Goal: Information Seeking & Learning: Learn about a topic

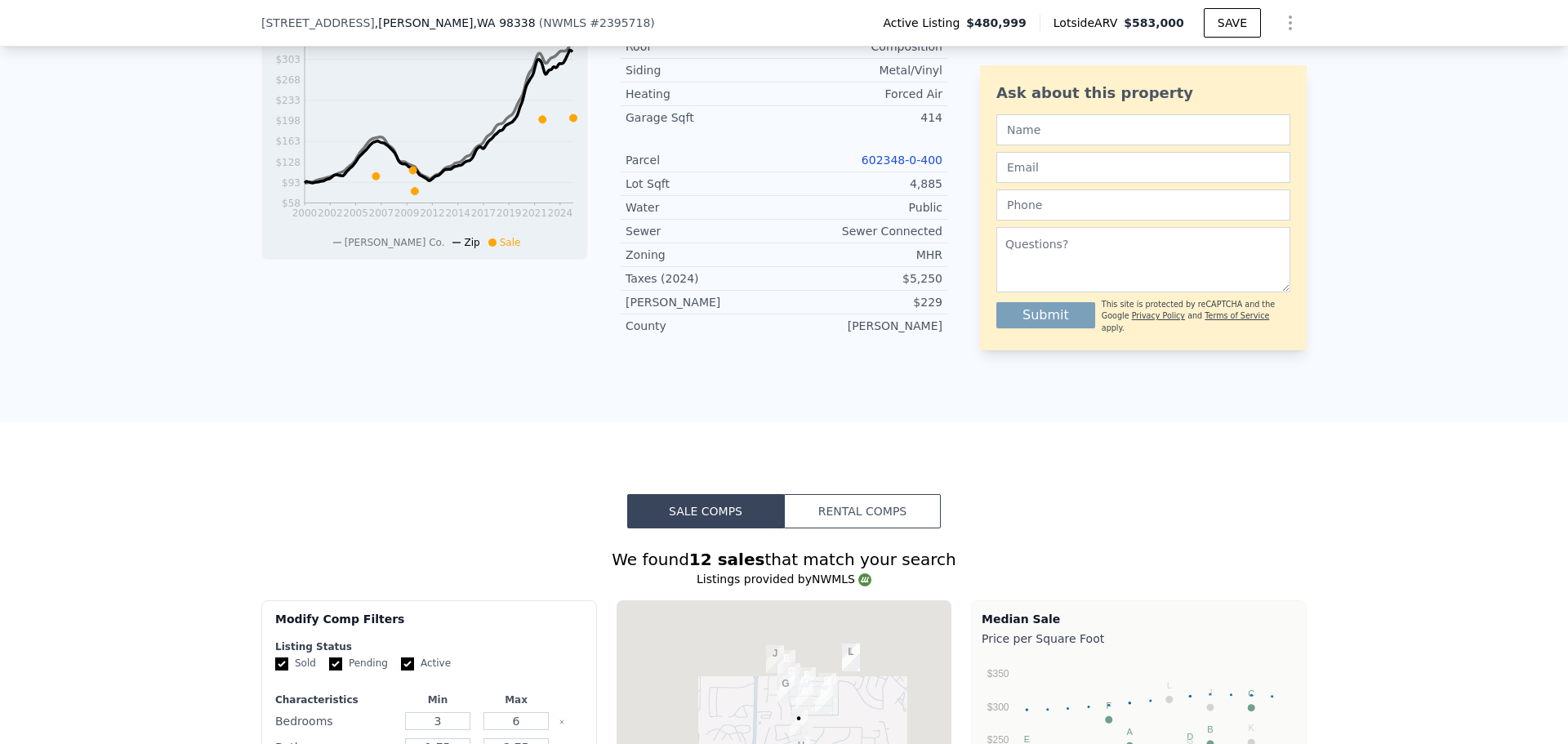
scroll to position [981, 0]
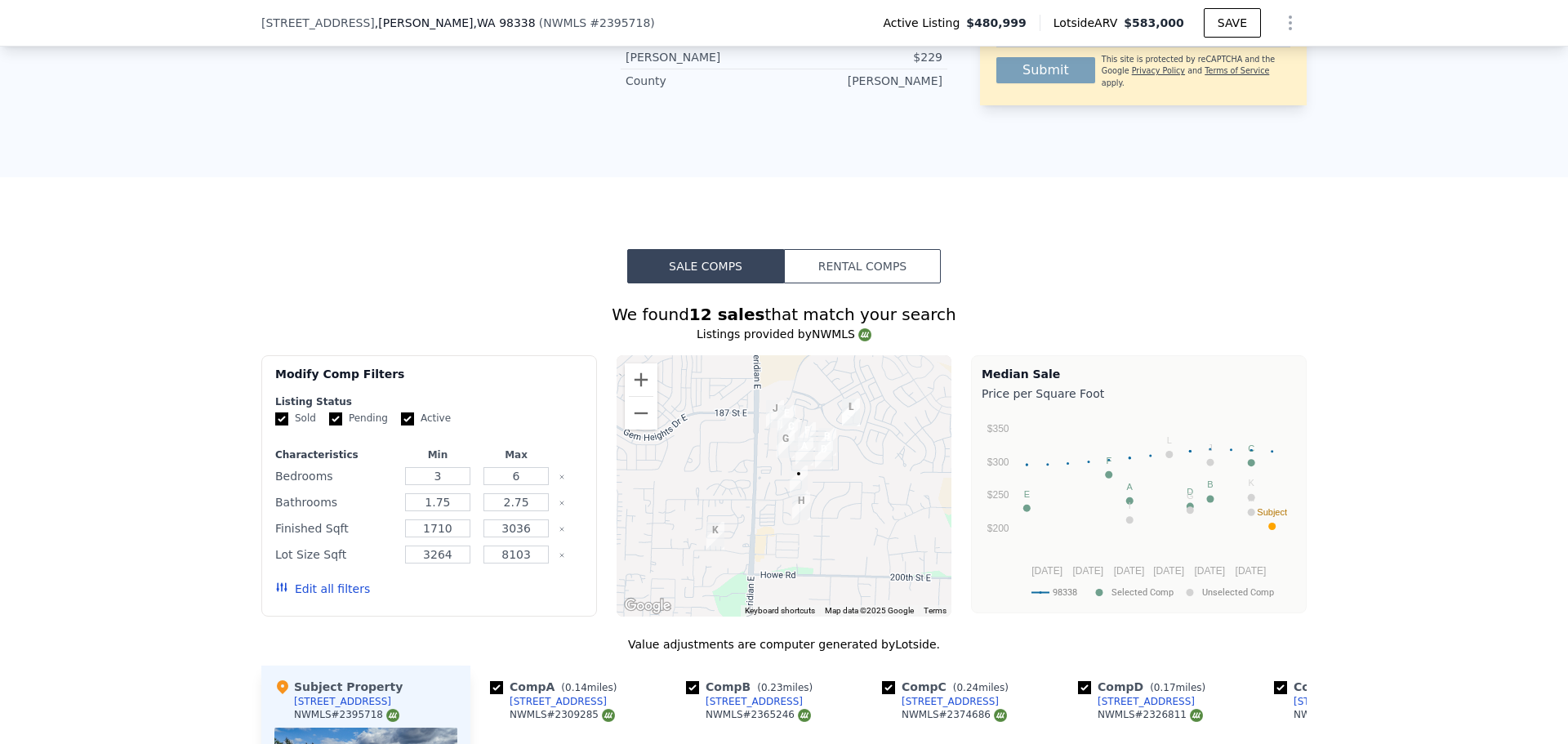
click at [144, 377] on div "We found 12 sales that match your search Listings provided by NWMLS Filters Map…" at bounding box center [784, 731] width 1568 height 896
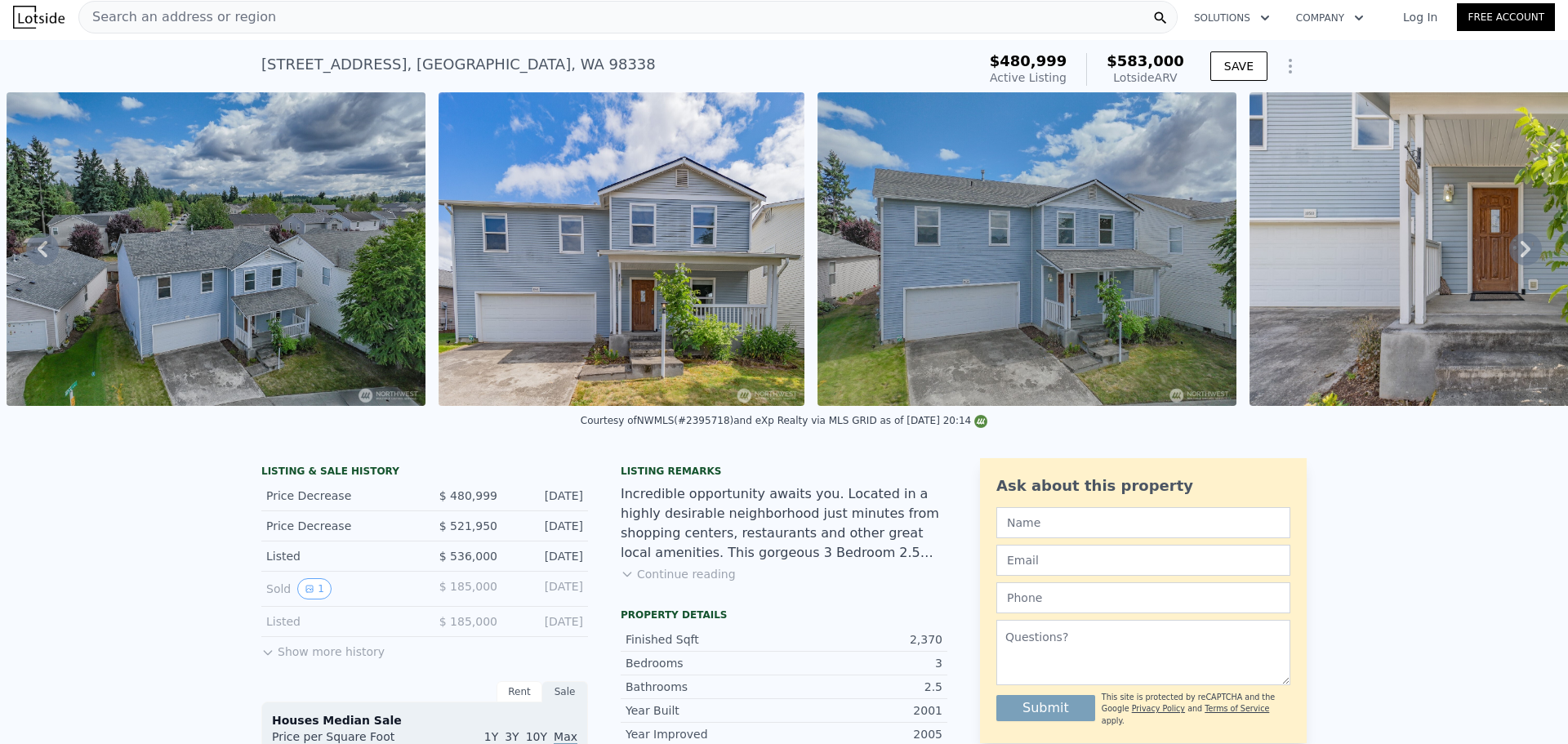
scroll to position [0, 0]
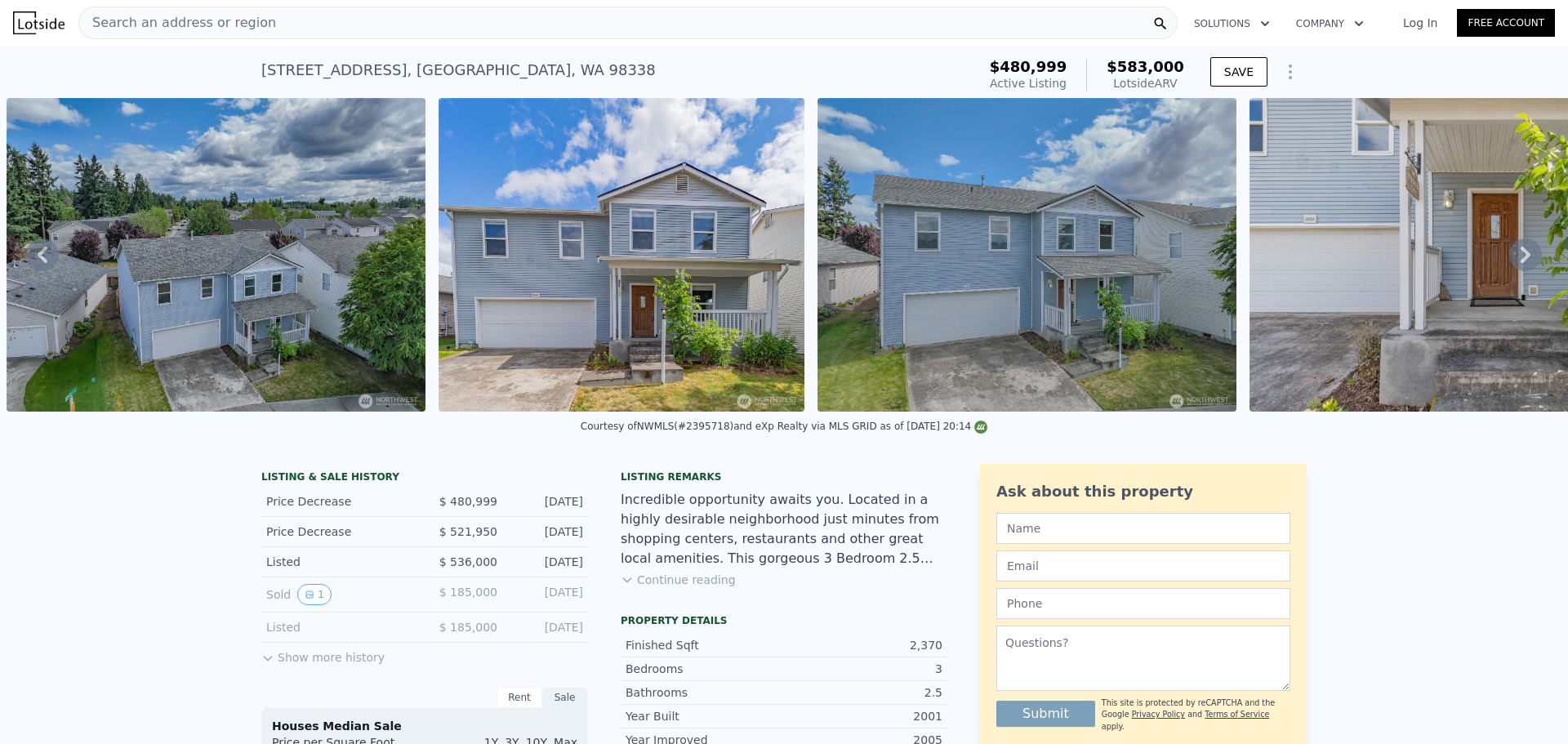
click at [1097, 427] on div "Courtesy of NWMLS (#2395718) and eXp Realty via MLS GRID as of 08/14/2025 20:14" at bounding box center [784, 431] width 1568 height 39
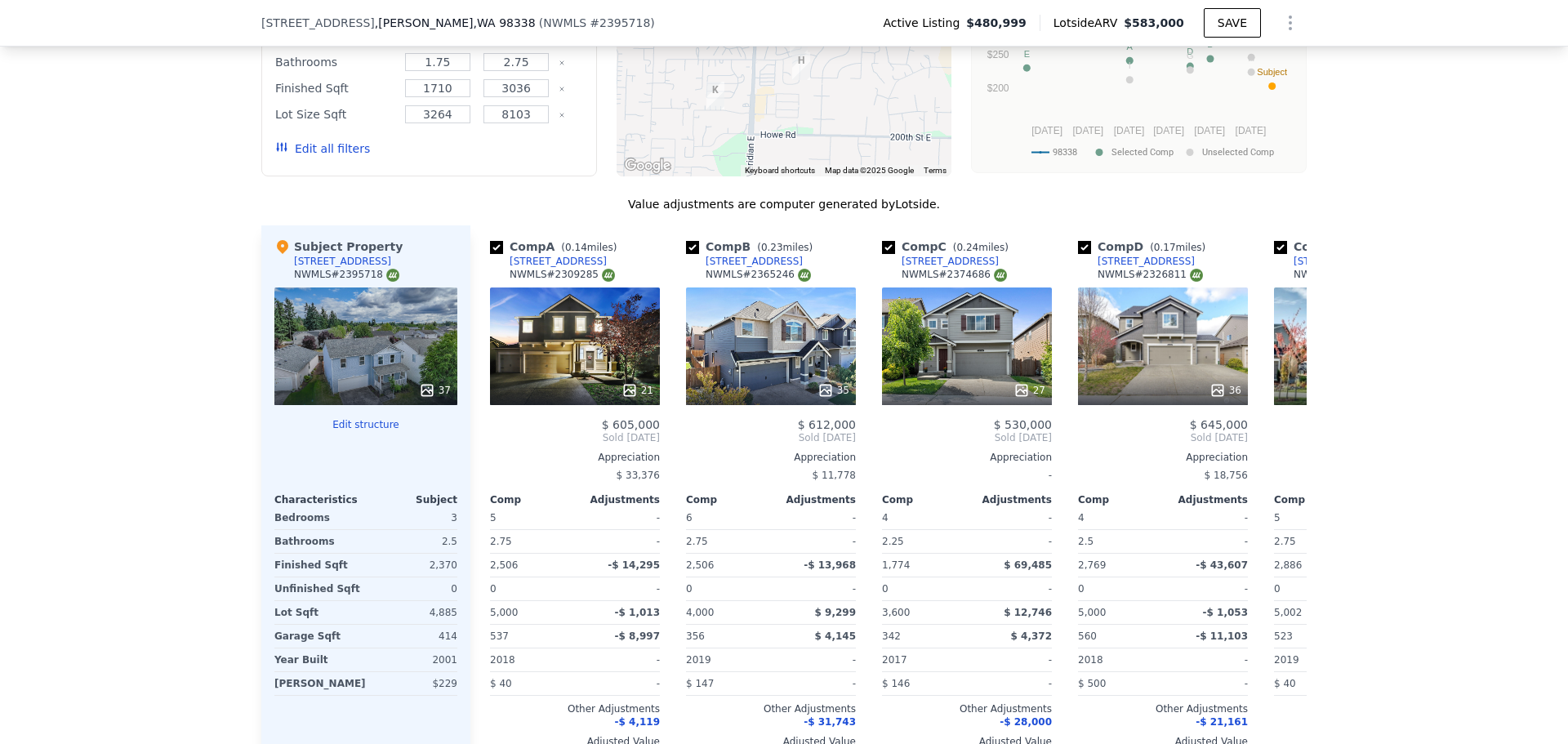
scroll to position [1508, 0]
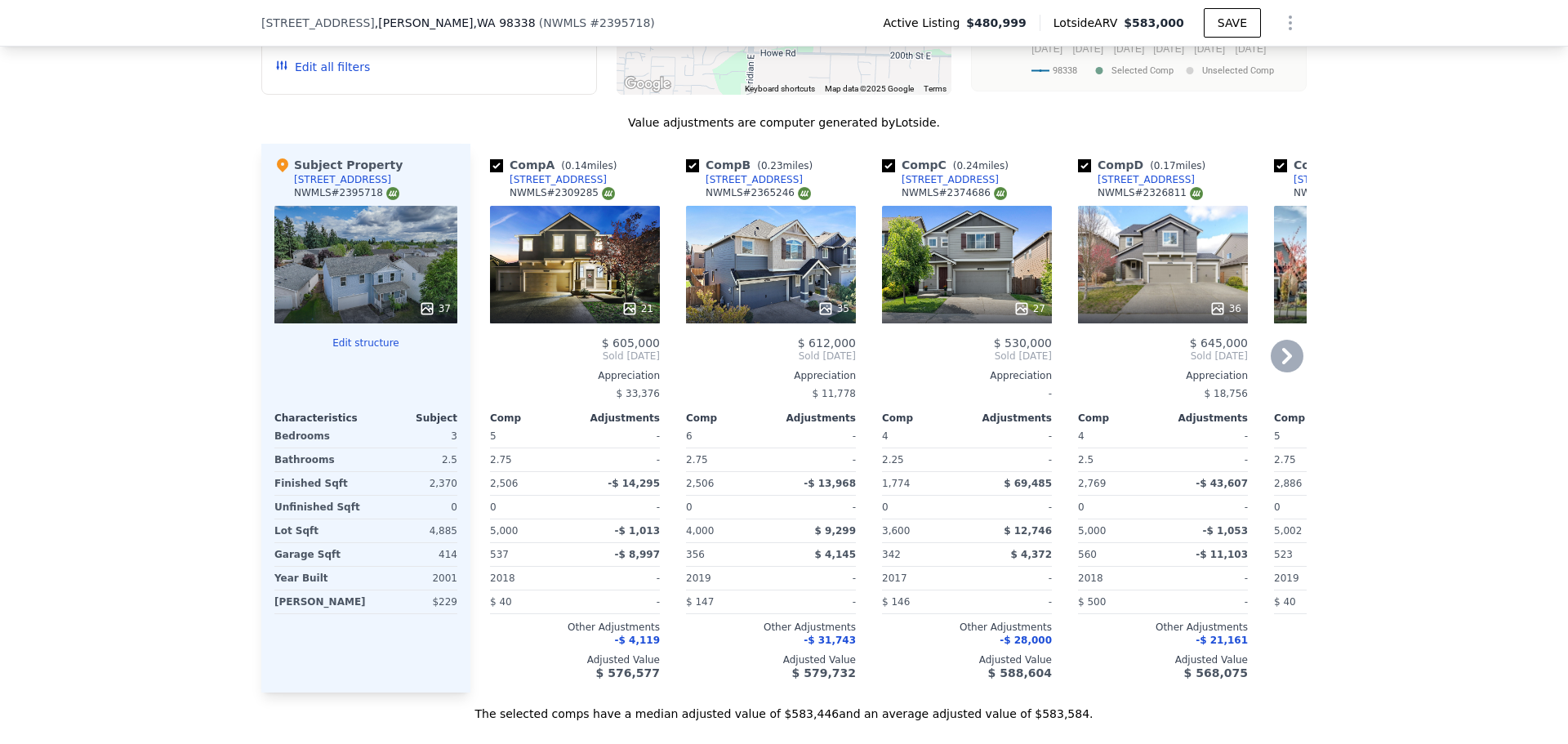
drag, startPoint x: 490, startPoint y: 175, endPoint x: 501, endPoint y: 227, distance: 53.2
click at [490, 173] on input "checkbox" at bounding box center [496, 166] width 13 height 13
checkbox input "false"
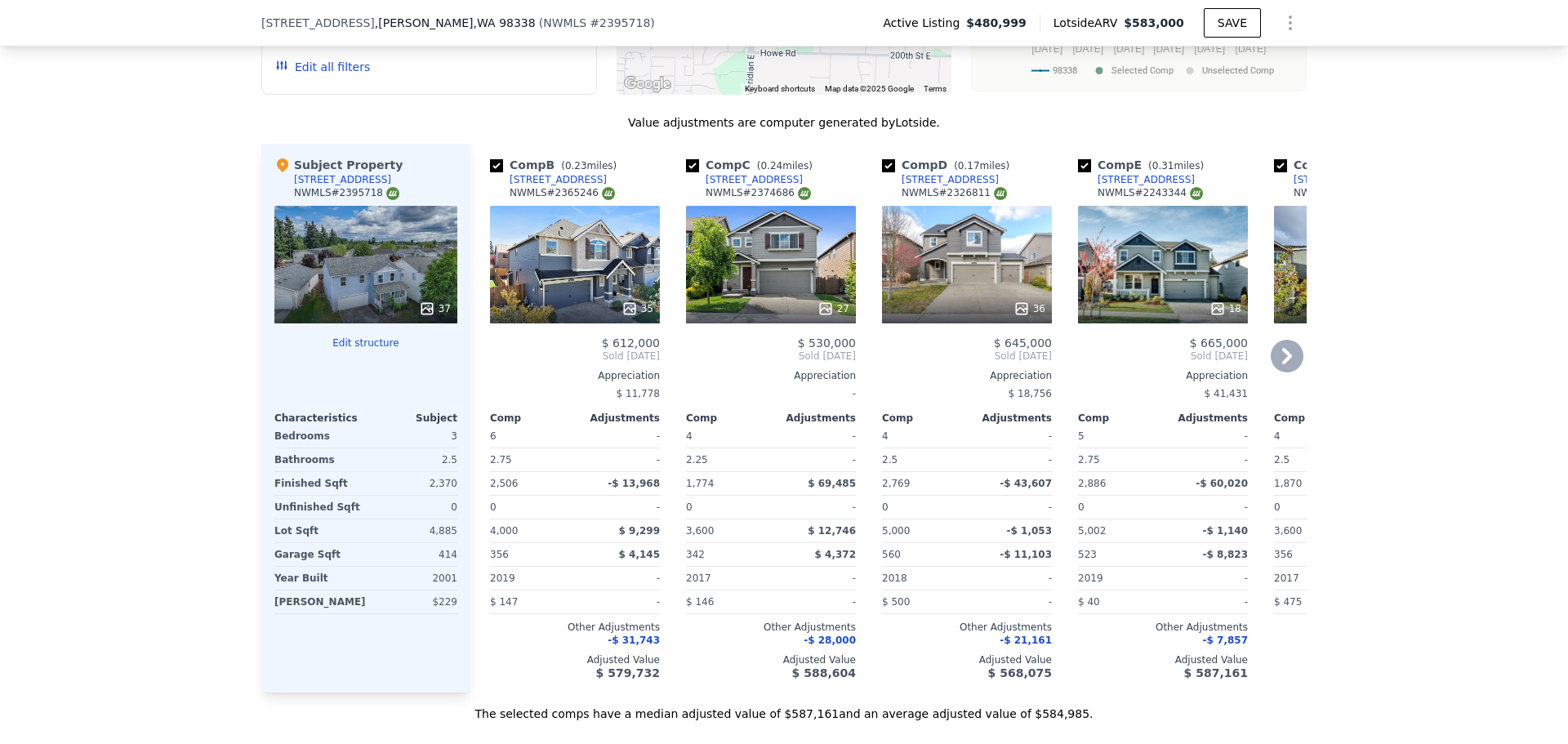
click at [491, 173] on input "checkbox" at bounding box center [496, 166] width 13 height 13
checkbox input "false"
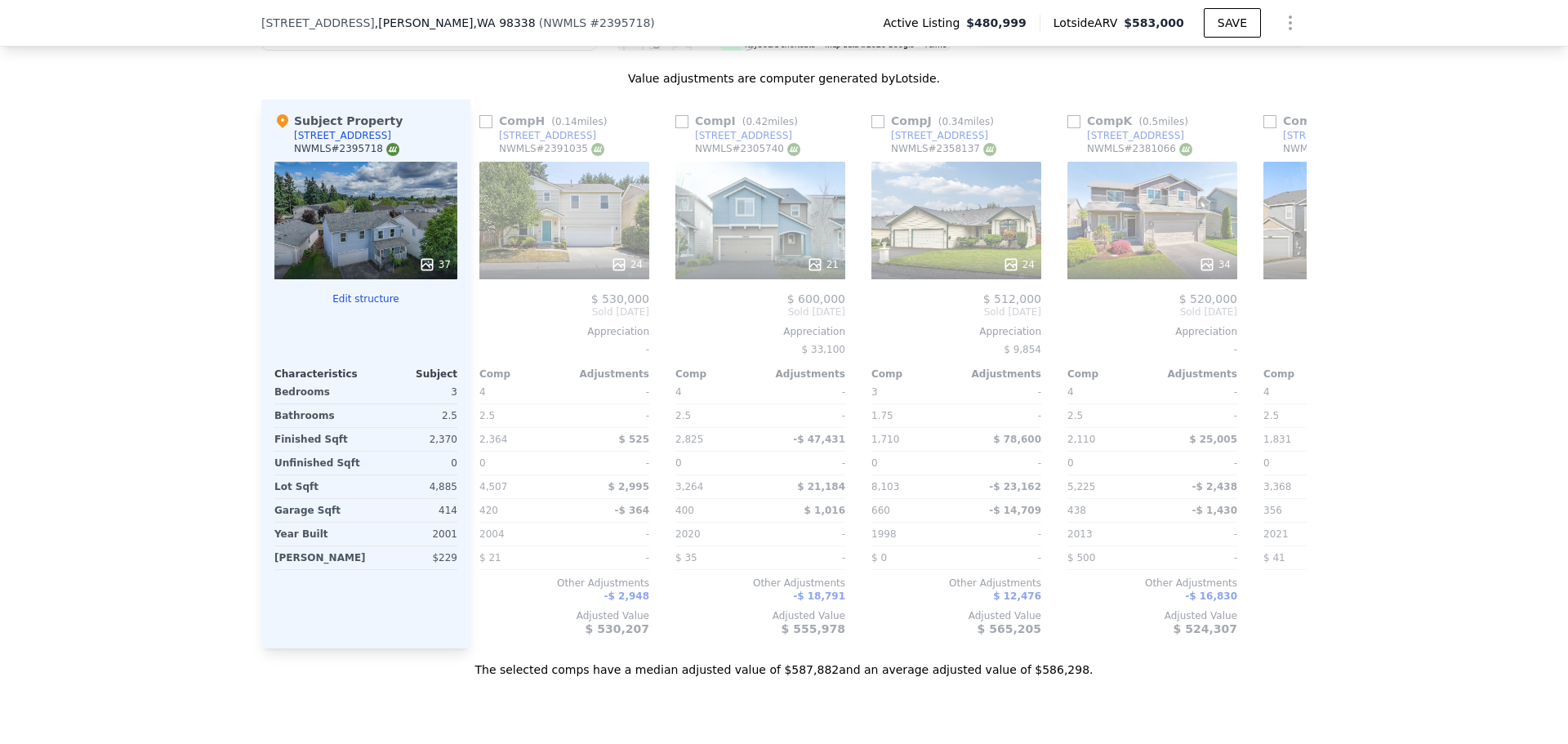
scroll to position [0, 976]
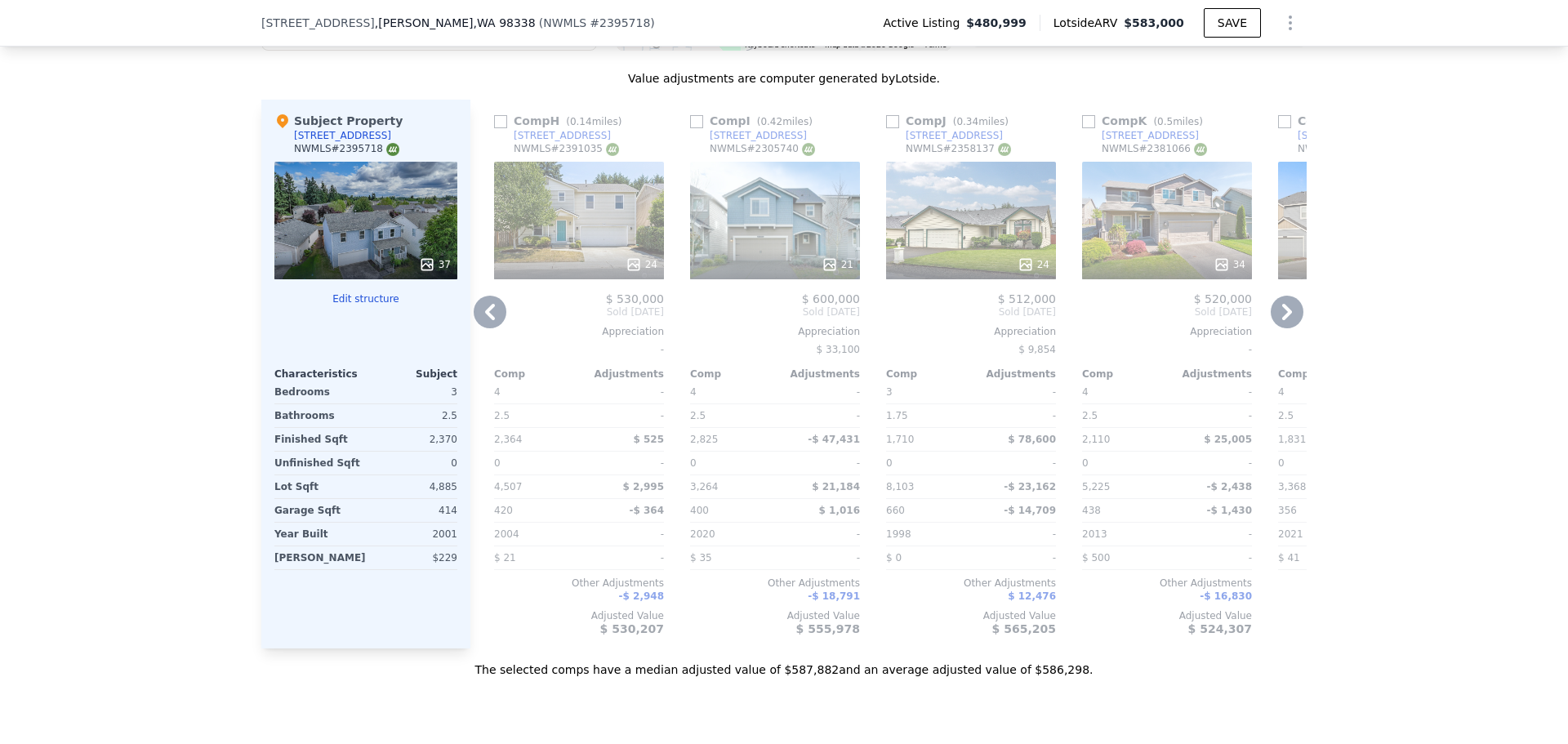
click at [501, 128] on input "checkbox" at bounding box center [501, 122] width 13 height 13
checkbox input "true"
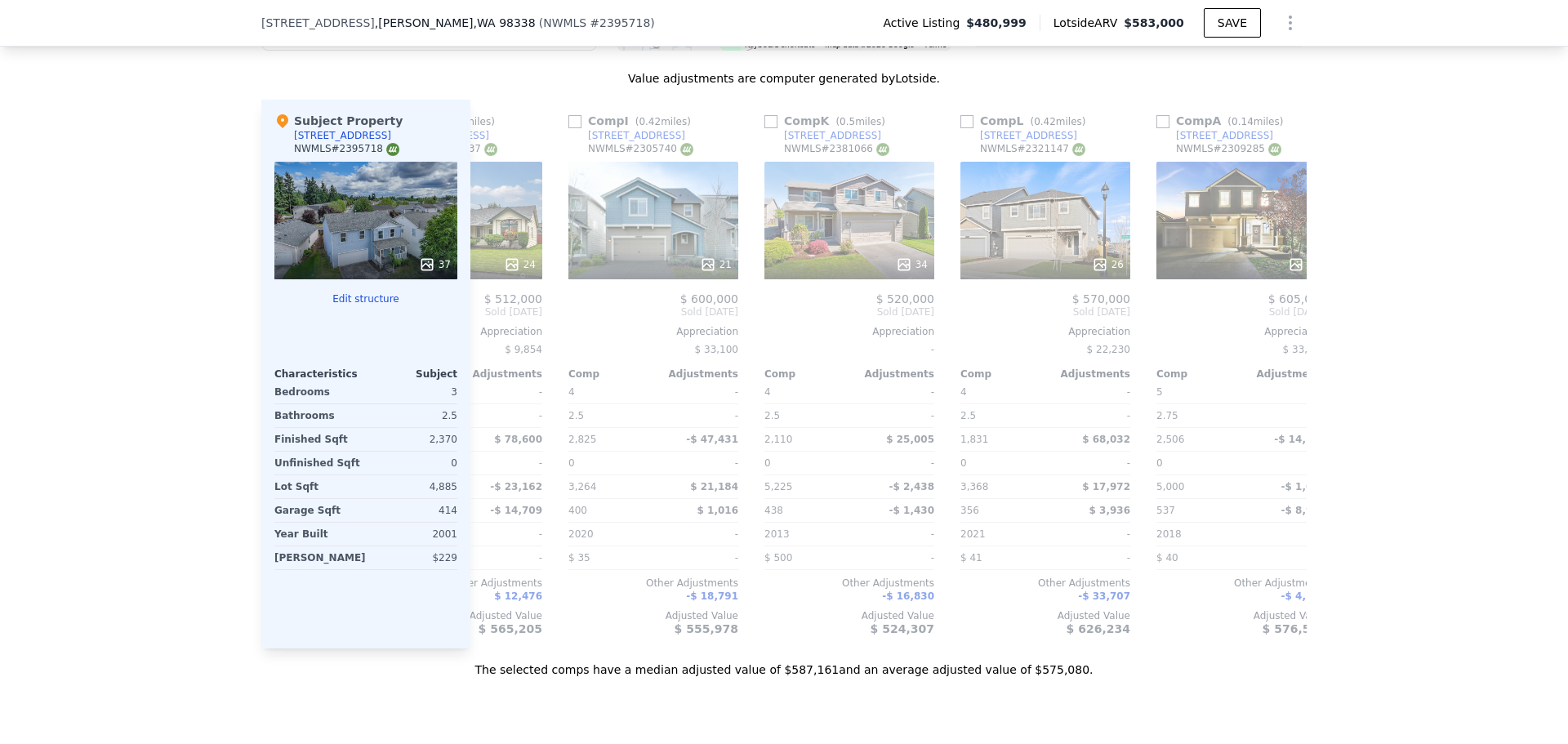
scroll to position [0, 1315]
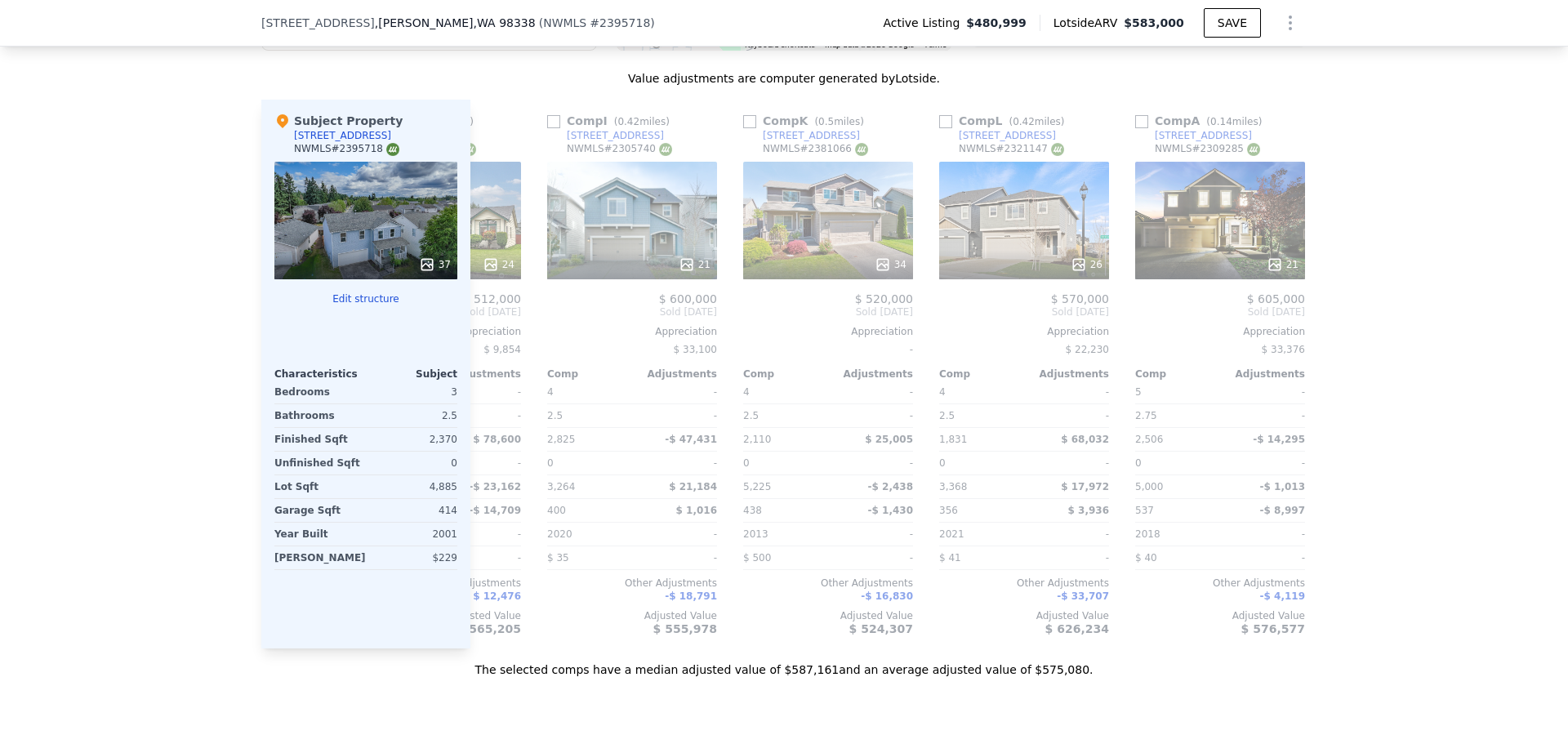
click at [339, 242] on div "37" at bounding box center [366, 221] width 183 height 117
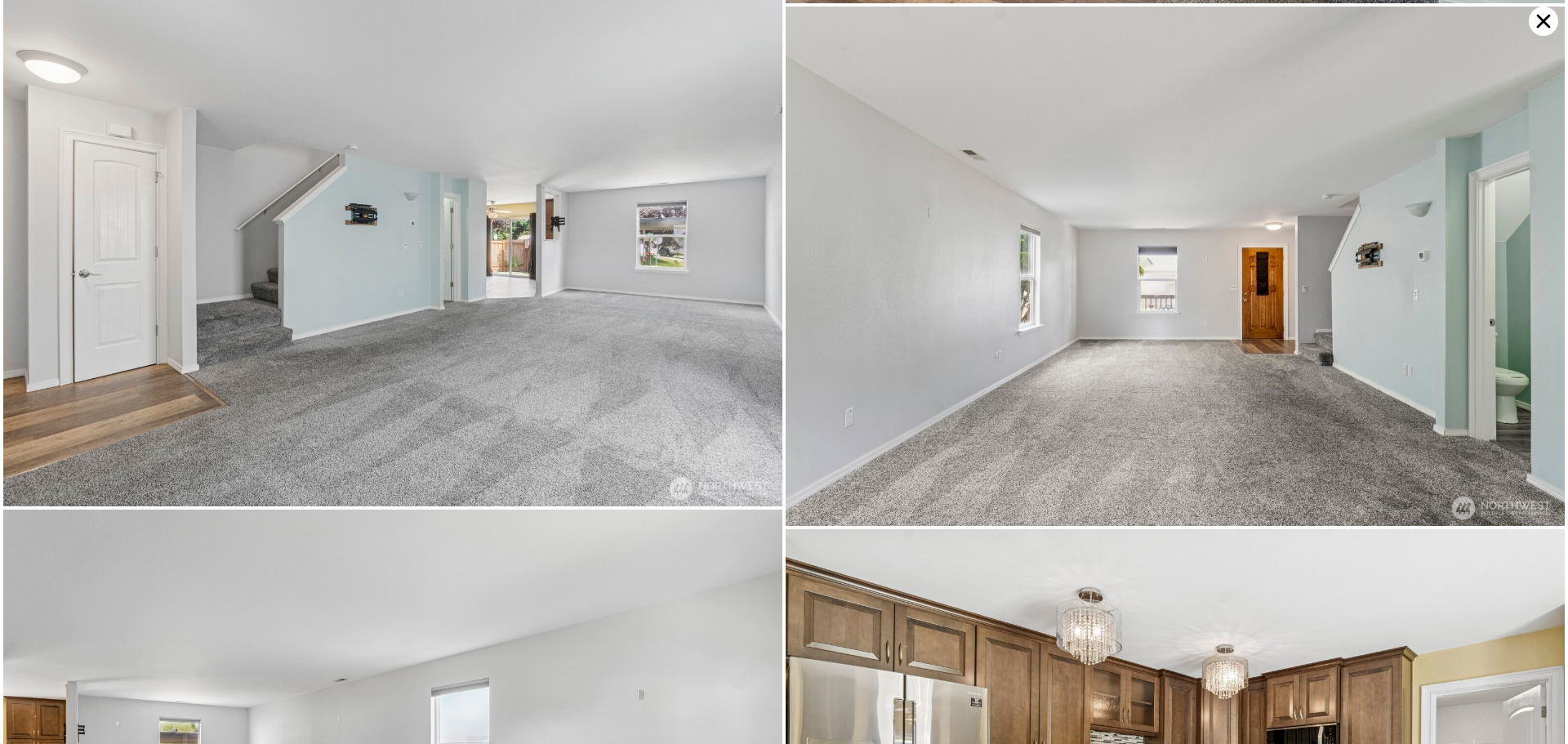
scroll to position [1703, 0]
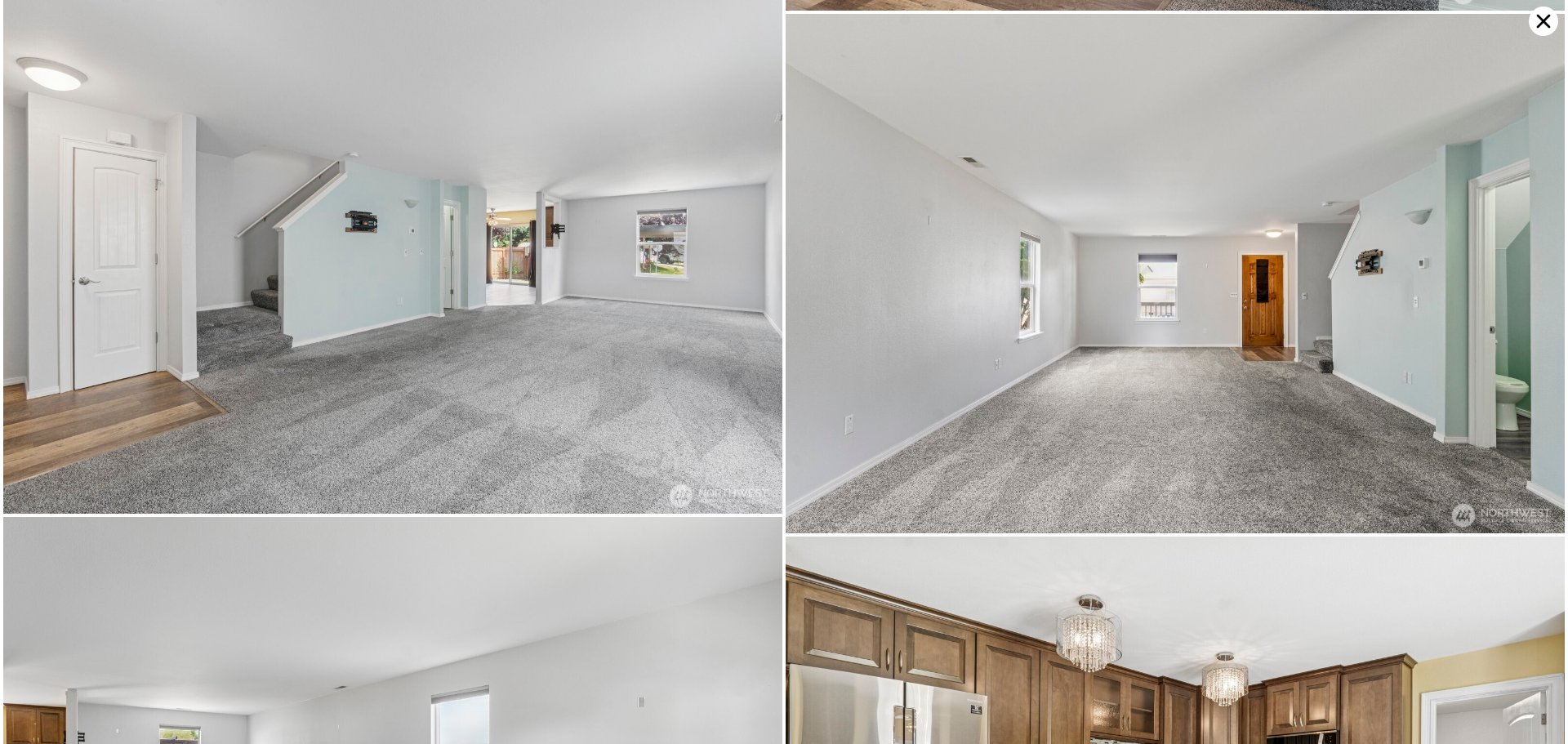
click at [1546, 26] on icon at bounding box center [1544, 21] width 29 height 29
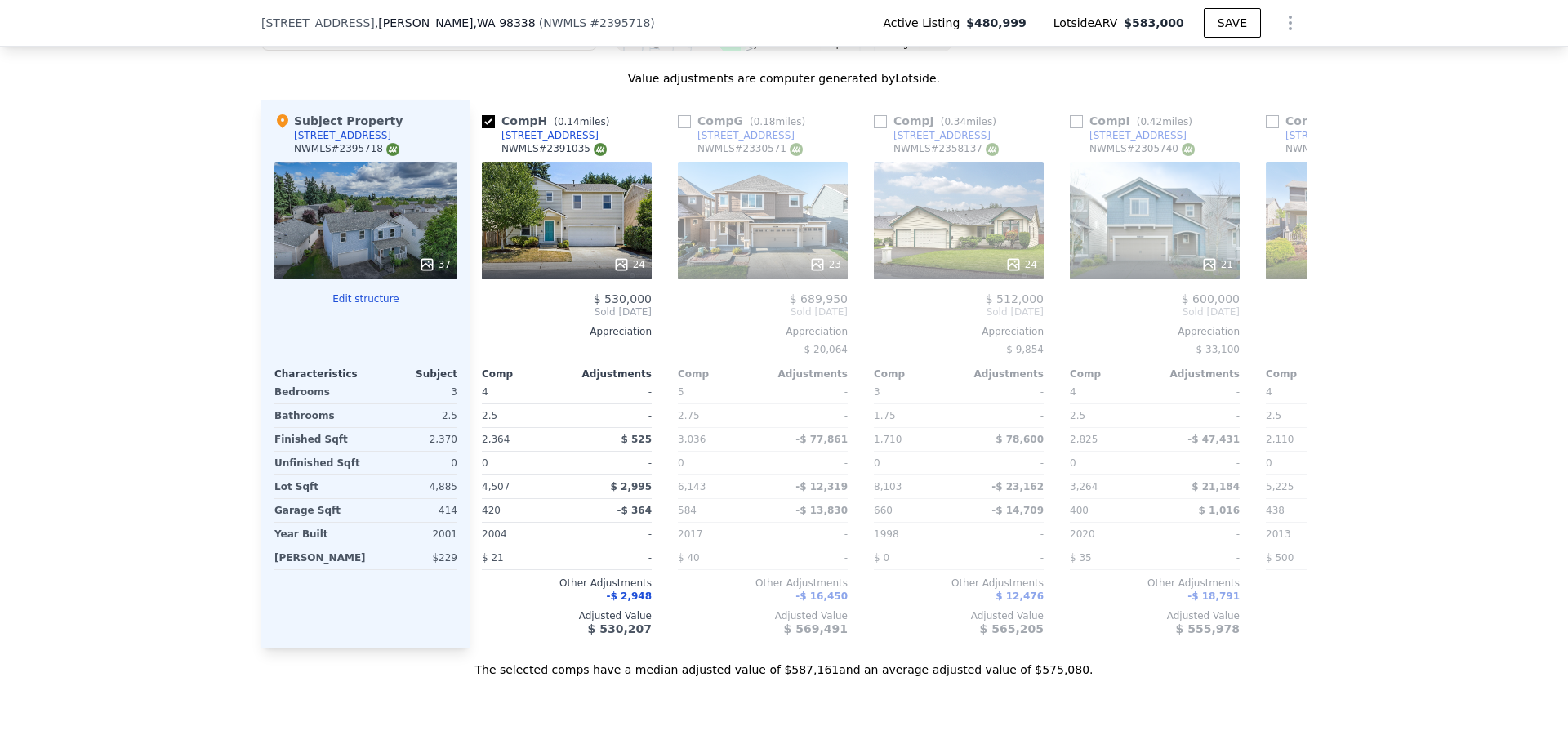
scroll to position [0, 795]
click at [342, 216] on div "37" at bounding box center [366, 221] width 183 height 117
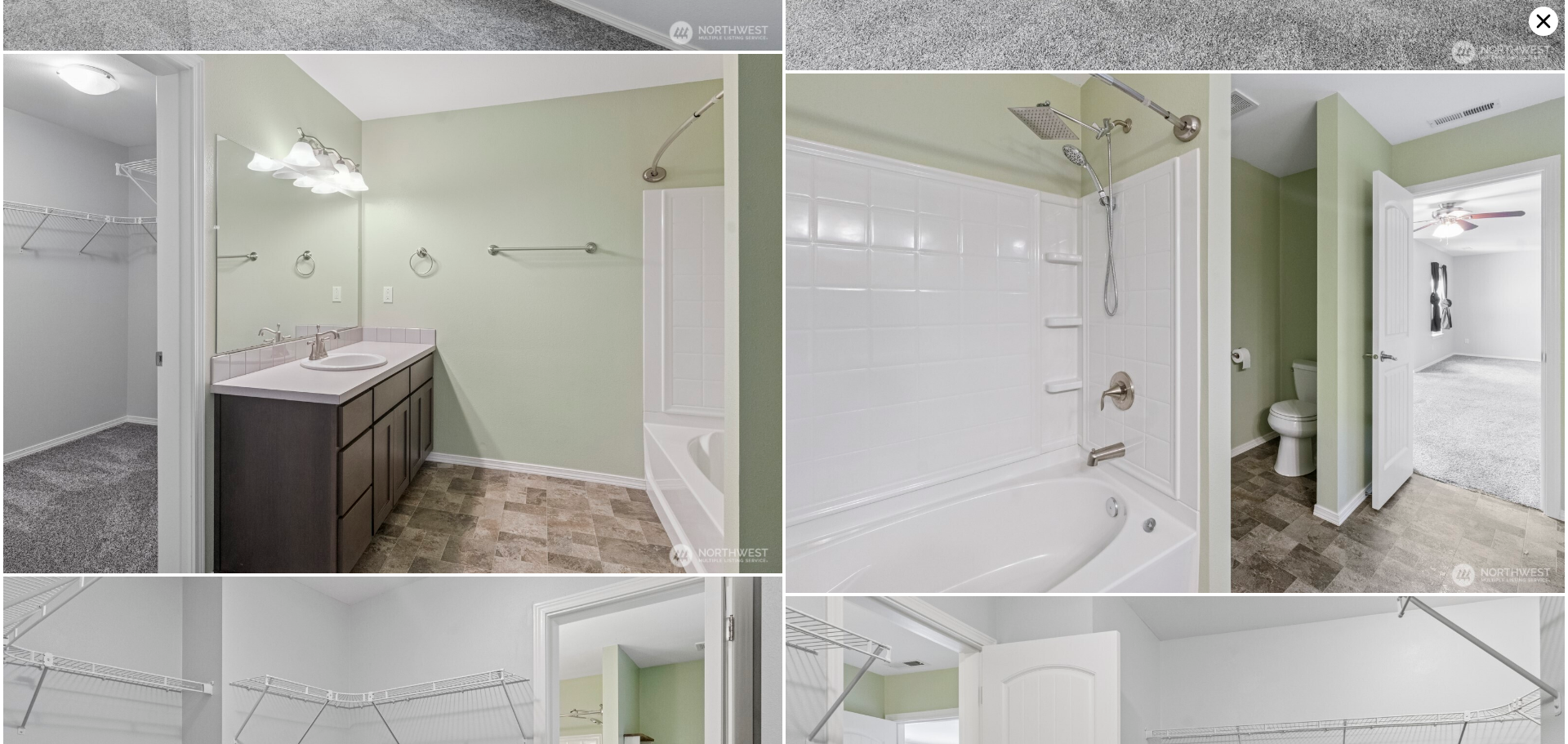
scroll to position [5317, 0]
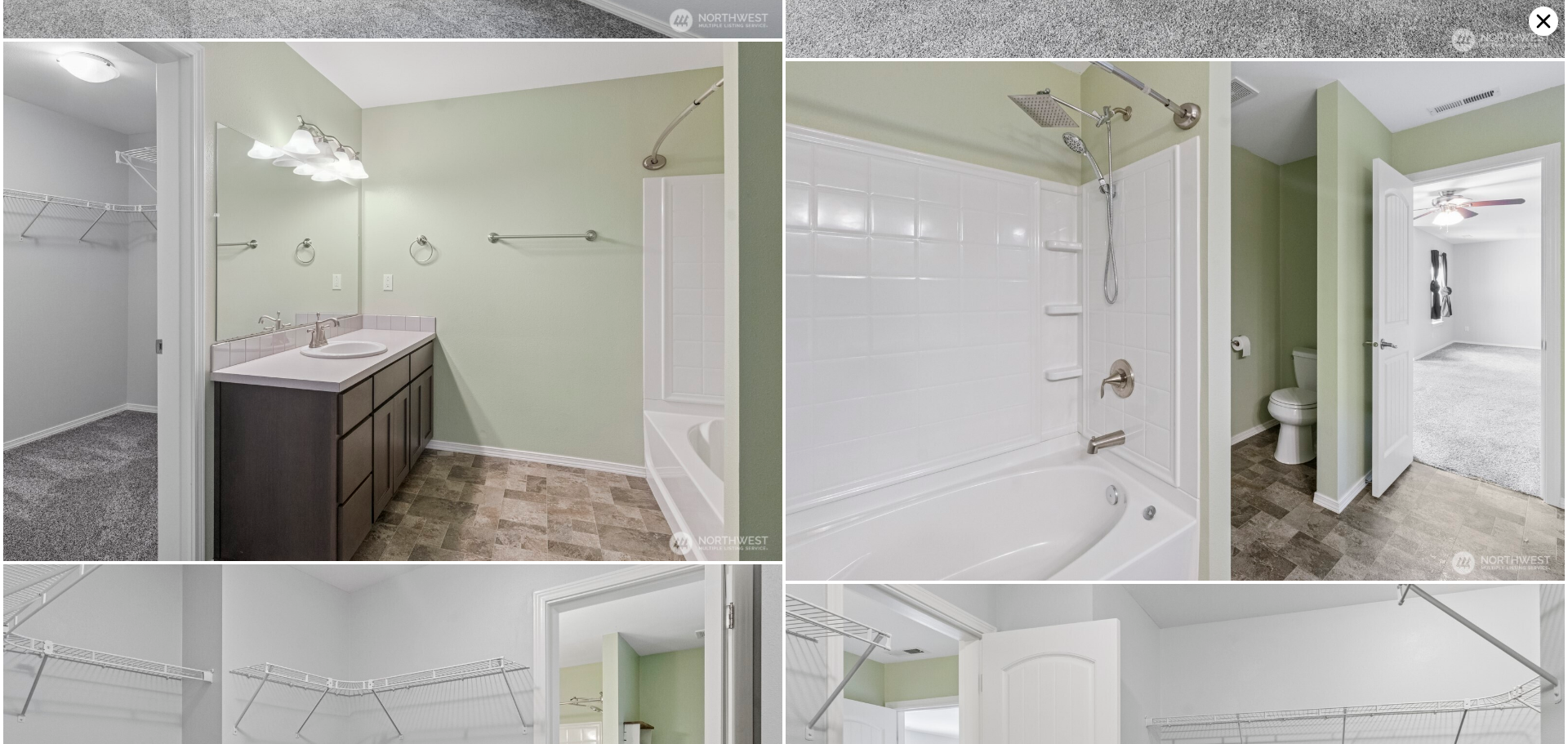
click at [1539, 32] on icon at bounding box center [1544, 21] width 29 height 29
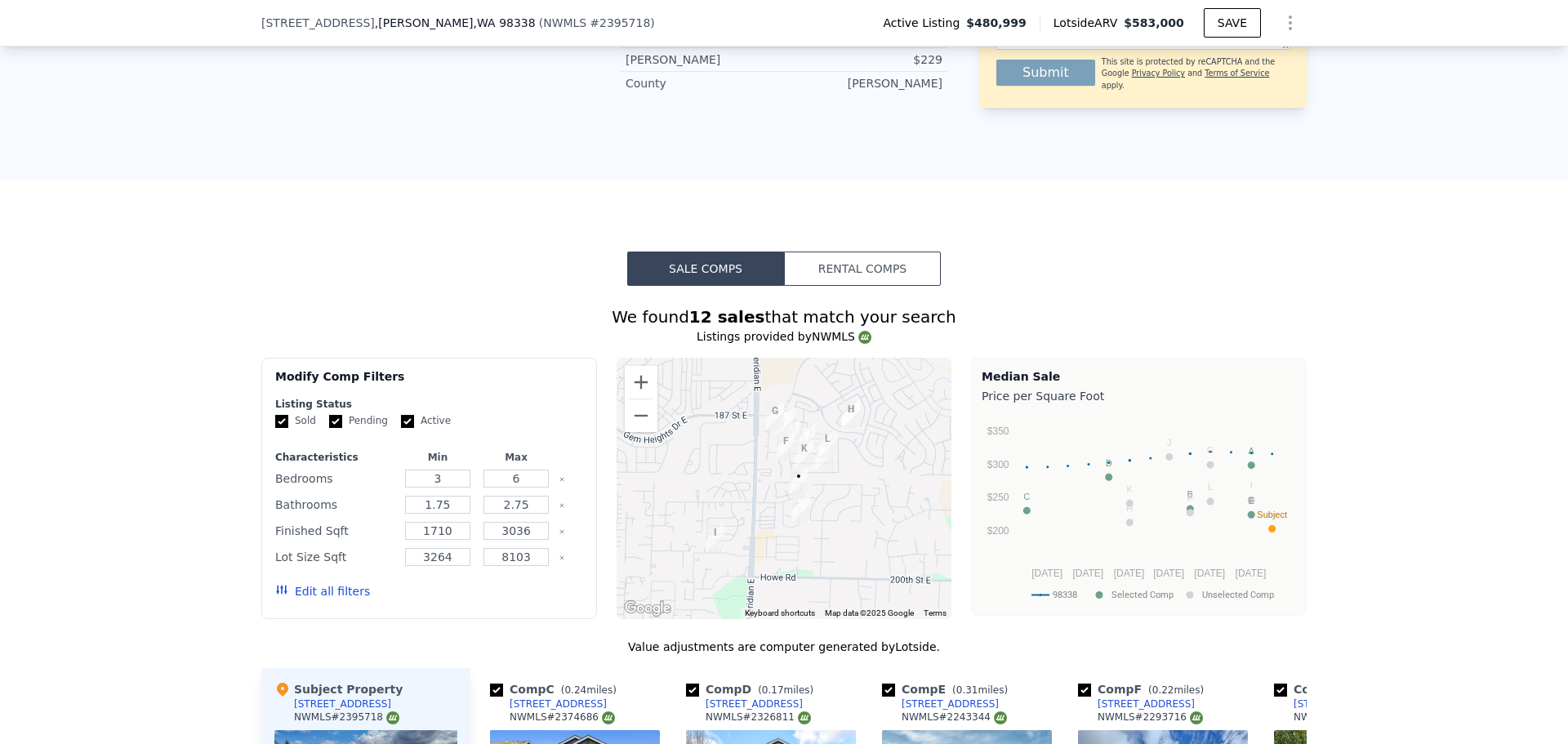
scroll to position [975, 0]
